Goal: Information Seeking & Learning: Understand process/instructions

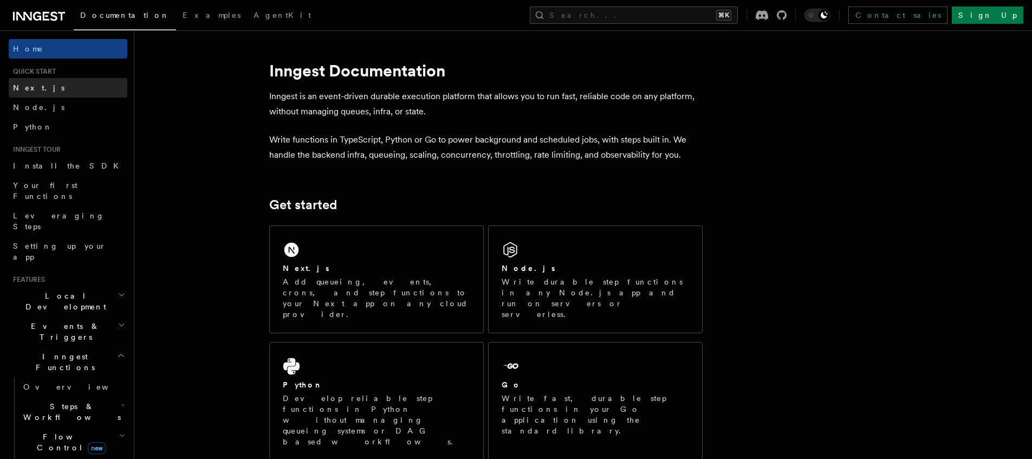
click at [73, 85] on link "Next.js" at bounding box center [68, 88] width 119 height 20
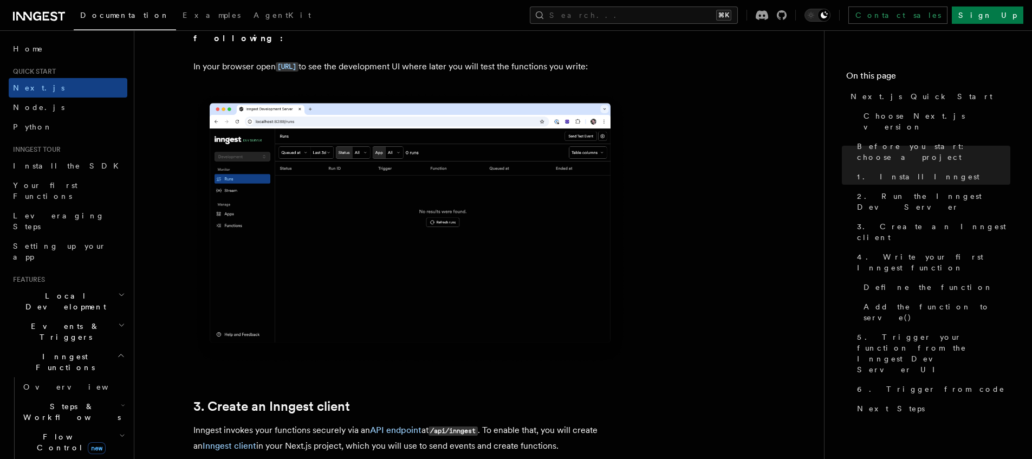
scroll to position [980, 0]
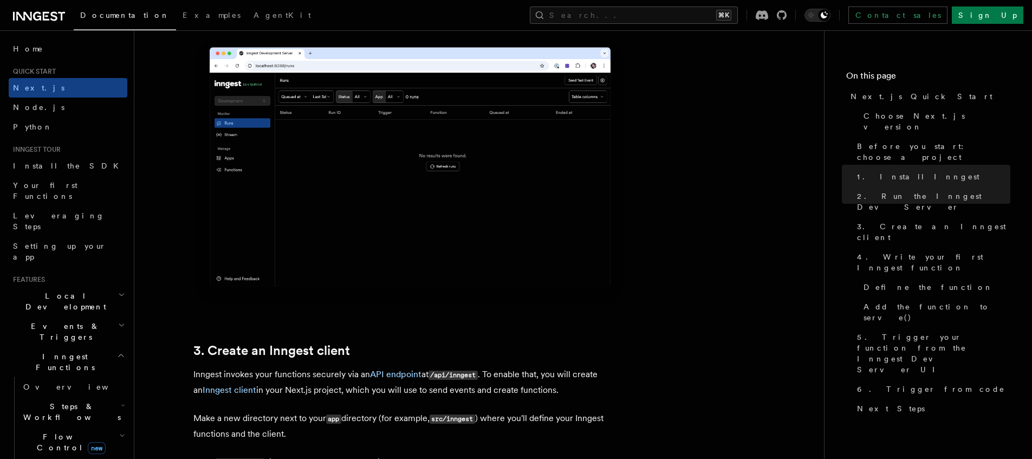
click at [56, 351] on span "Inngest Functions" at bounding box center [63, 362] width 108 height 22
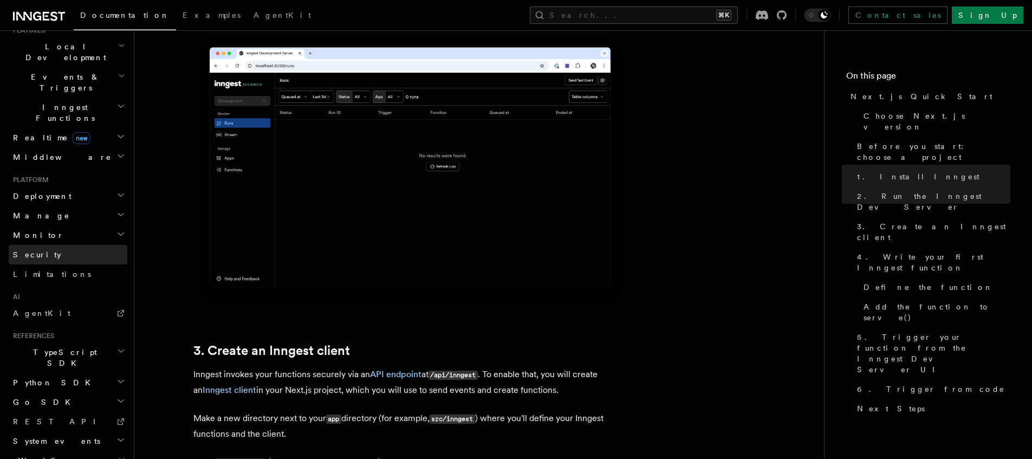
scroll to position [272, 0]
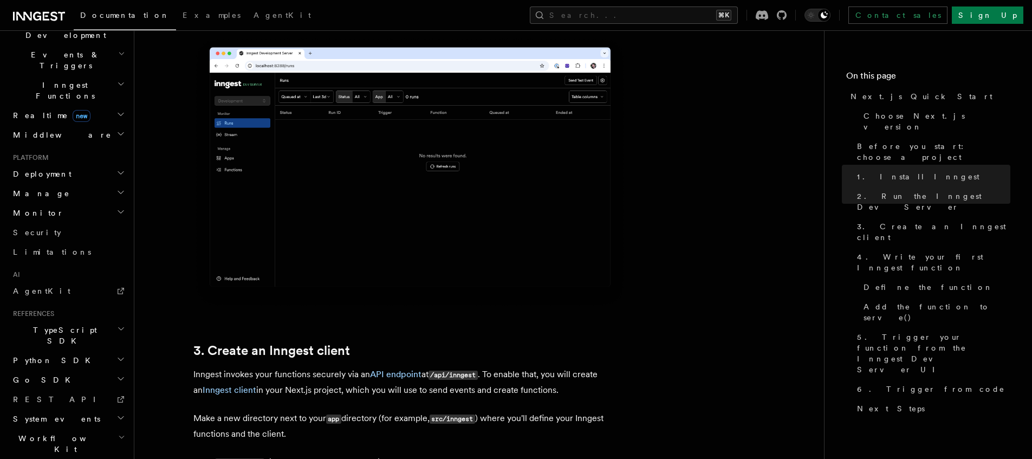
click at [72, 164] on h2 "Deployment" at bounding box center [68, 174] width 119 height 20
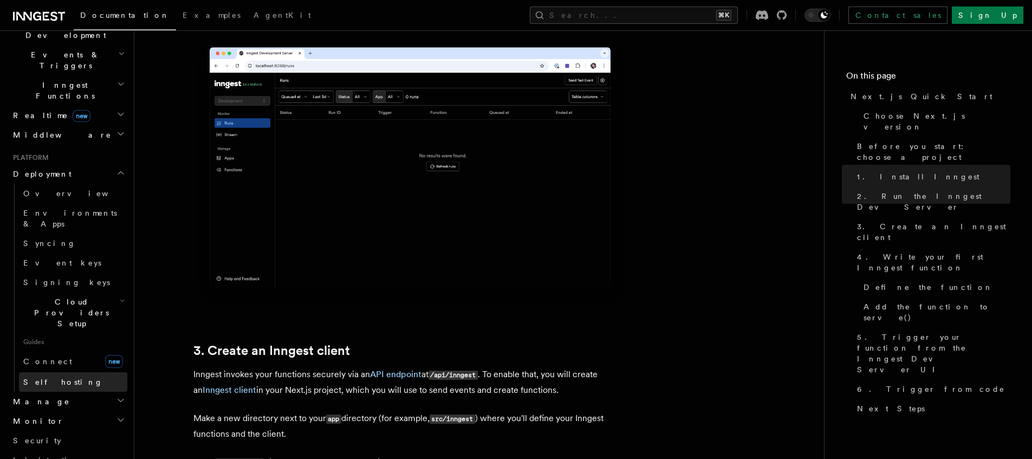
click at [42, 372] on link "Self hosting" at bounding box center [73, 382] width 108 height 20
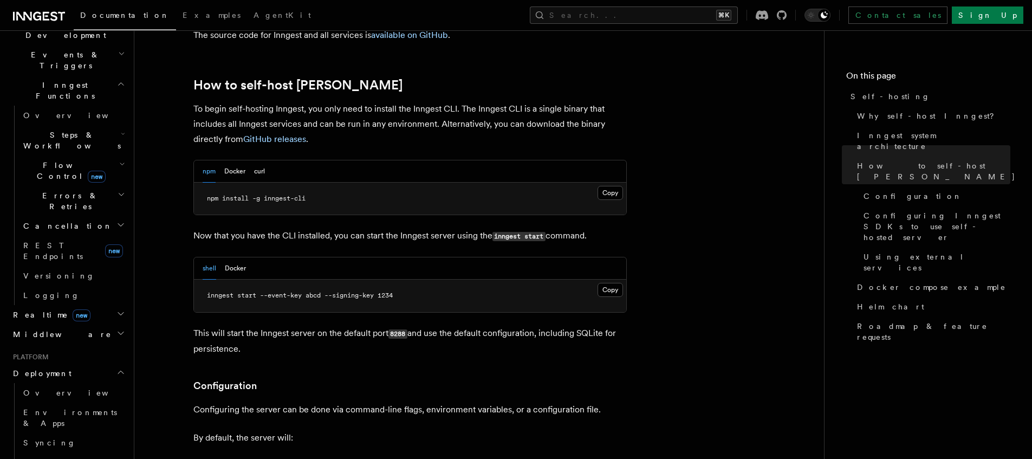
scroll to position [1066, 0]
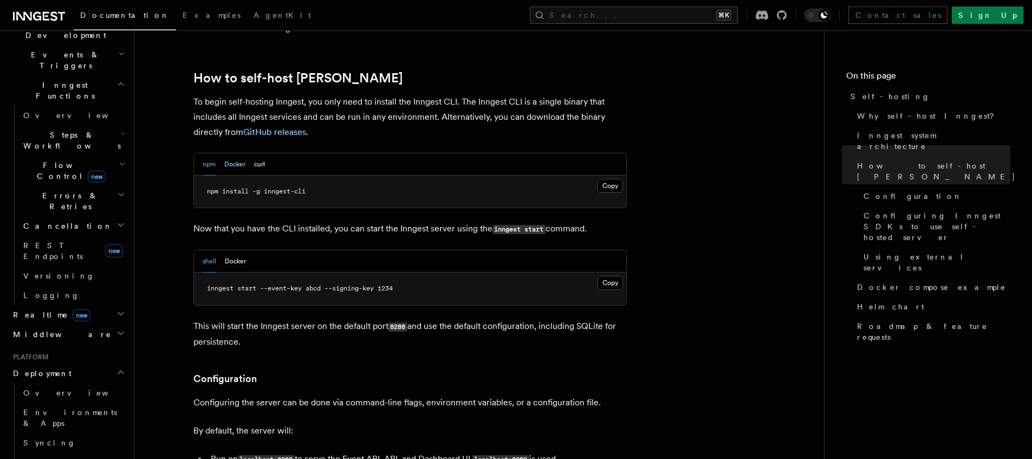
click at [243, 153] on button "Docker" at bounding box center [234, 164] width 21 height 22
click at [218, 153] on div "npm Docker curl" at bounding box center [234, 164] width 62 height 22
click at [208, 153] on button "npm" at bounding box center [209, 164] width 13 height 22
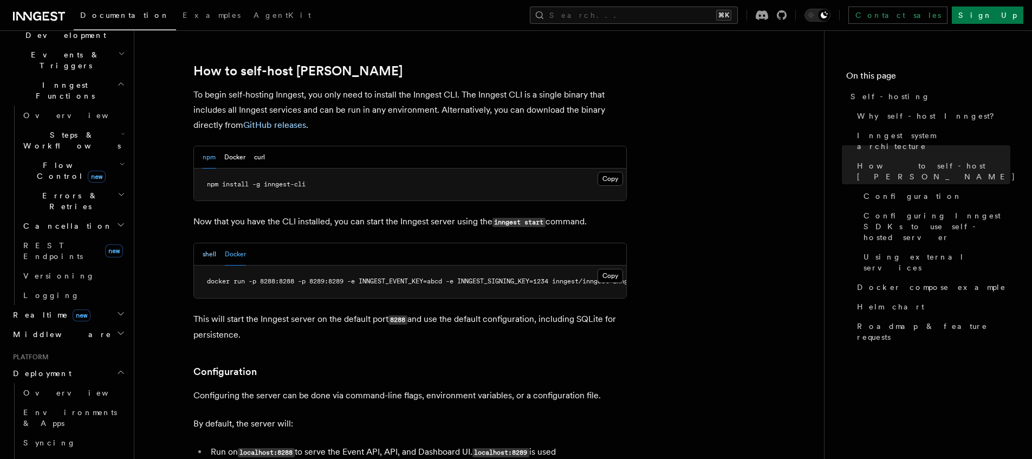
click at [212, 243] on button "shell" at bounding box center [210, 254] width 14 height 22
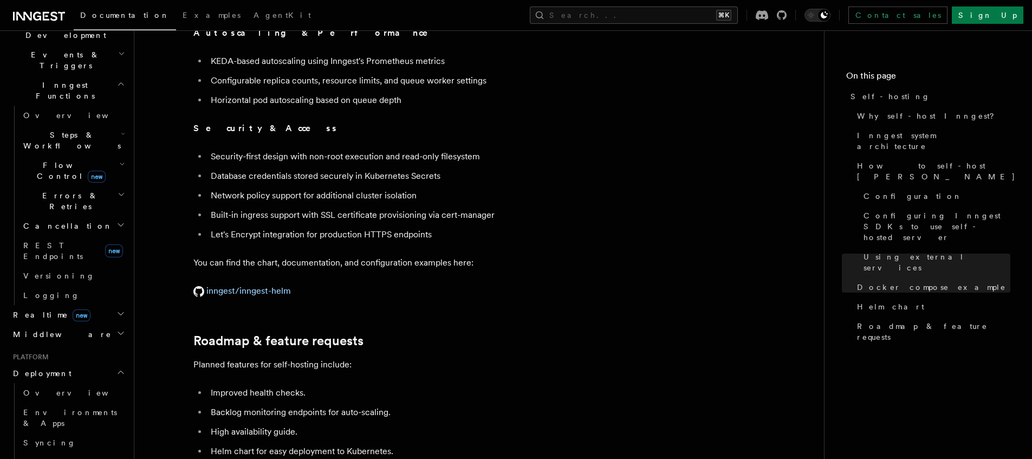
scroll to position [3967, 0]
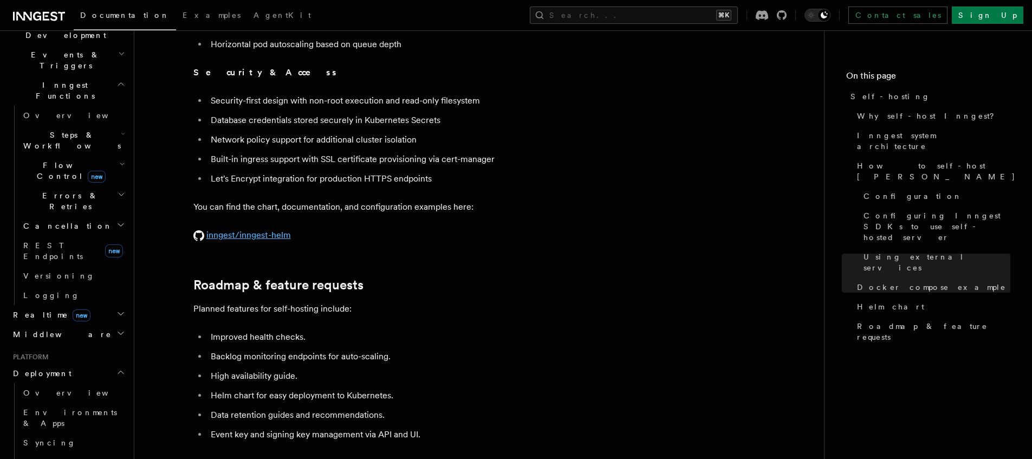
click at [263, 230] on link "inngest/inngest-helm" at bounding box center [242, 235] width 98 height 10
